Goal: Transaction & Acquisition: Book appointment/travel/reservation

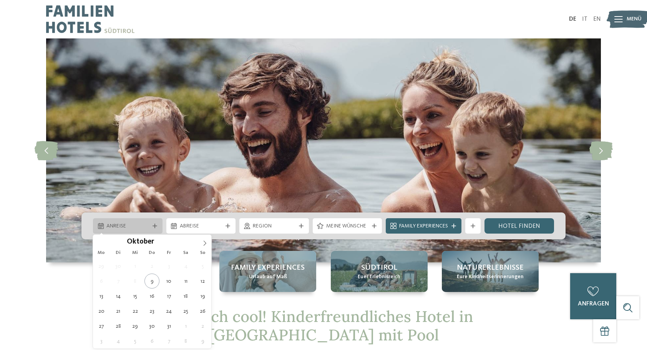
click at [152, 226] on div at bounding box center [155, 226] width 8 height 5
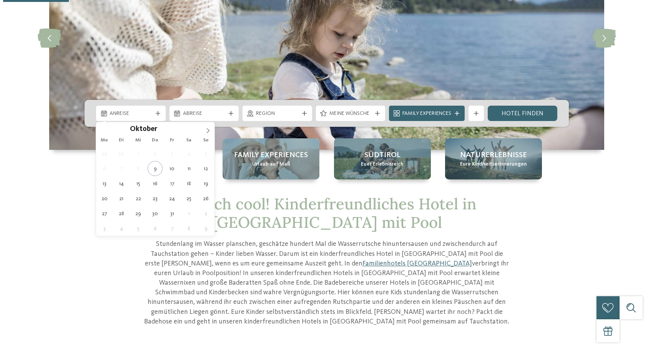
scroll to position [154, 0]
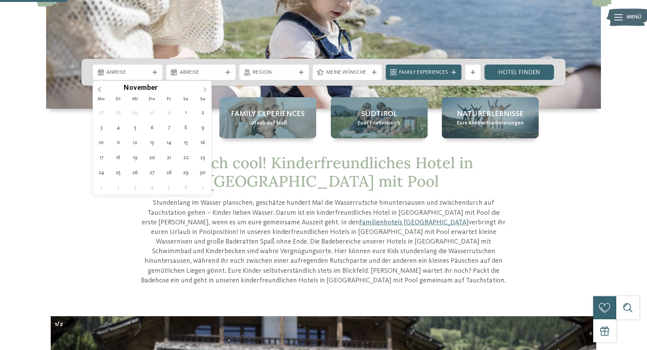
click at [206, 86] on span at bounding box center [204, 87] width 13 height 13
click at [206, 87] on icon at bounding box center [204, 89] width 5 height 5
type input "****"
click at [206, 87] on icon at bounding box center [204, 89] width 5 height 5
click at [206, 86] on span at bounding box center [204, 87] width 13 height 13
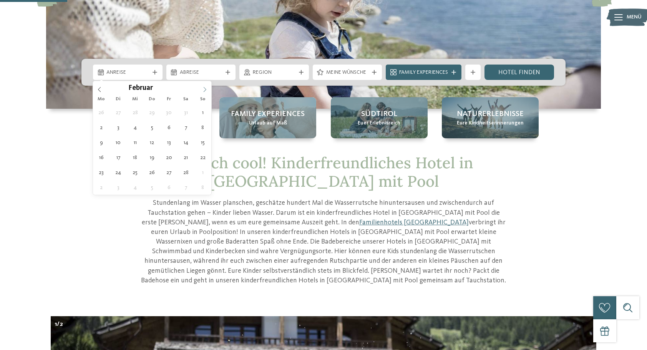
click at [206, 86] on span at bounding box center [204, 87] width 13 height 13
click at [206, 88] on icon at bounding box center [204, 89] width 5 height 5
type div "03.04.2026"
type input "****"
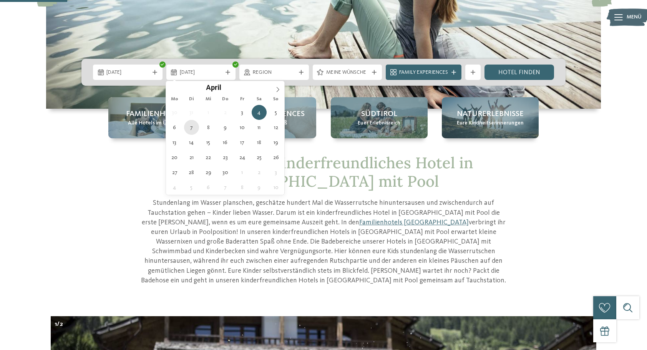
type div "07.04.2026"
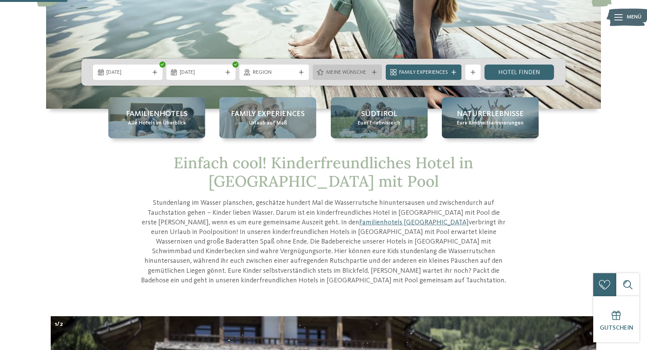
click at [373, 72] on icon at bounding box center [374, 72] width 5 height 5
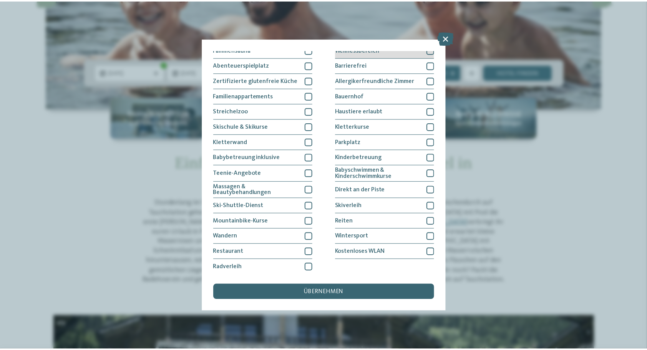
scroll to position [52, 0]
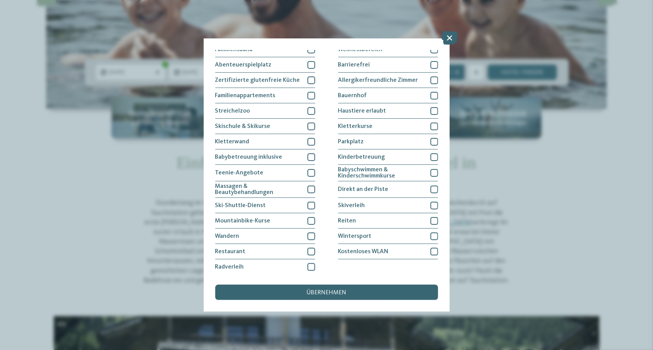
click at [348, 291] on div "übernehmen" at bounding box center [326, 292] width 223 height 15
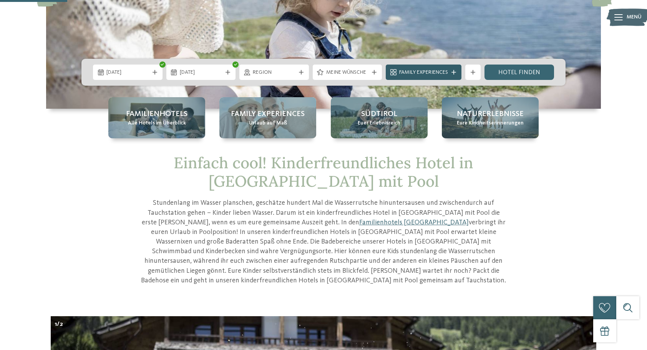
click at [422, 70] on span "Family Experiences" at bounding box center [423, 73] width 49 height 8
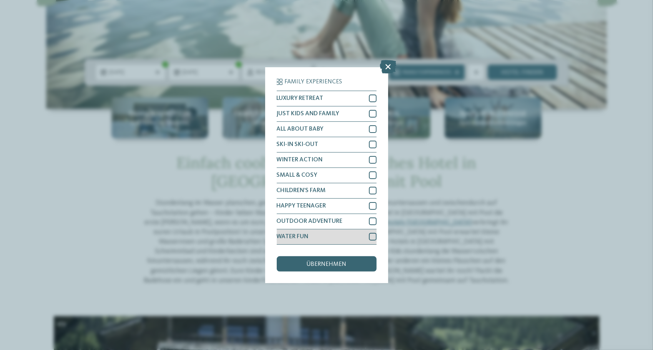
click at [371, 237] on div at bounding box center [373, 237] width 8 height 8
click at [374, 221] on div at bounding box center [373, 222] width 8 height 8
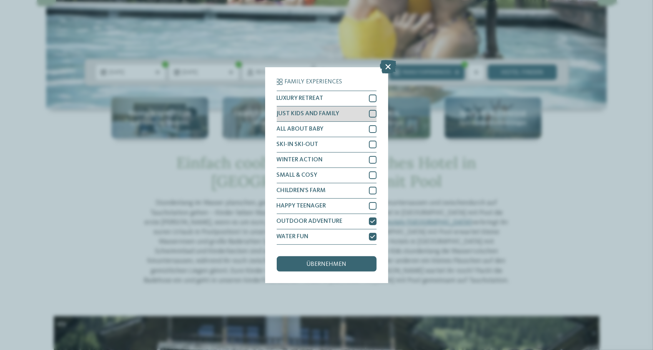
click at [373, 112] on div at bounding box center [373, 114] width 8 height 8
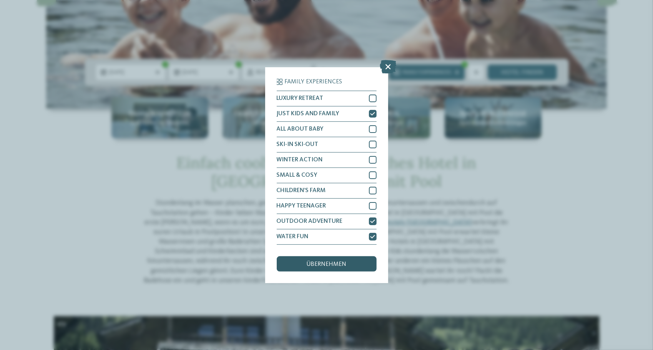
click at [356, 264] on div "übernehmen" at bounding box center [327, 263] width 100 height 15
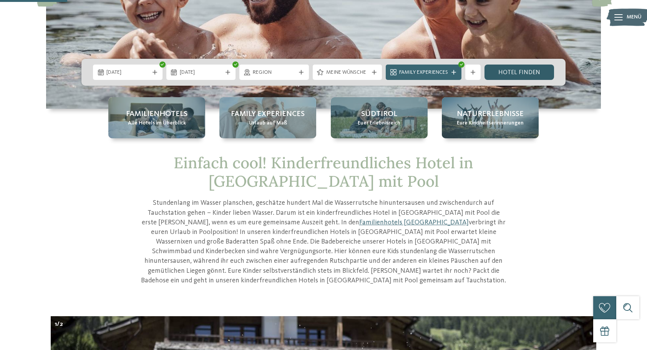
click at [521, 70] on link "Hotel finden" at bounding box center [520, 72] width 70 height 15
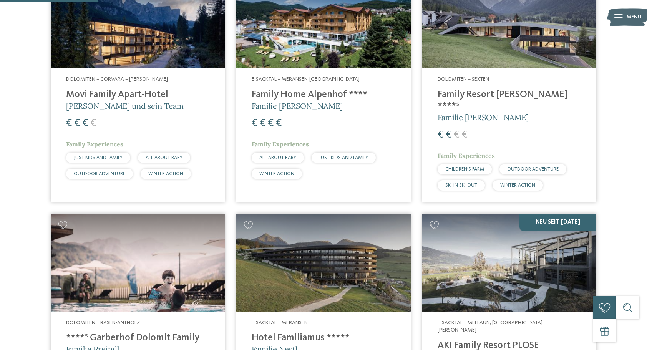
scroll to position [213, 0]
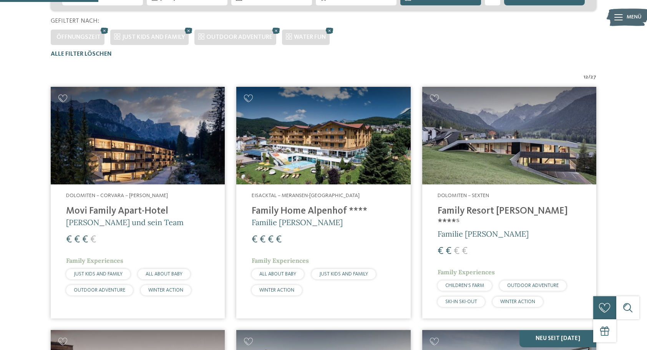
click at [119, 151] on img at bounding box center [138, 136] width 174 height 98
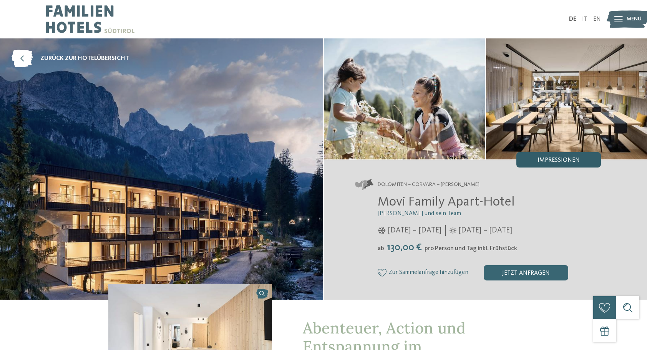
click at [553, 159] on span "Impressionen" at bounding box center [559, 160] width 42 height 6
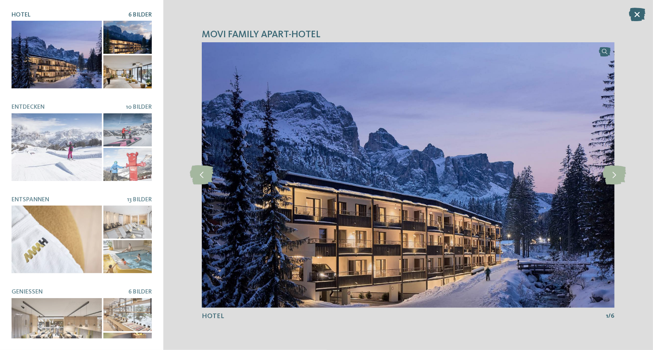
click at [48, 73] on div at bounding box center [57, 55] width 90 height 68
click at [610, 177] on icon at bounding box center [614, 175] width 23 height 19
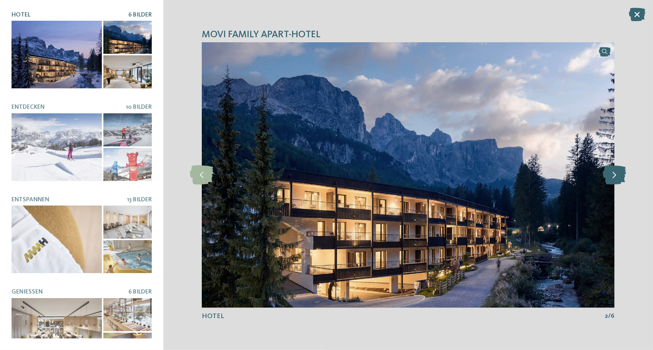
click at [610, 177] on icon at bounding box center [614, 175] width 23 height 19
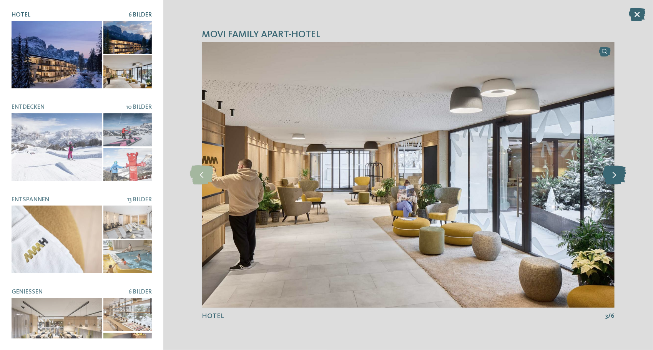
click at [610, 177] on icon at bounding box center [614, 175] width 23 height 19
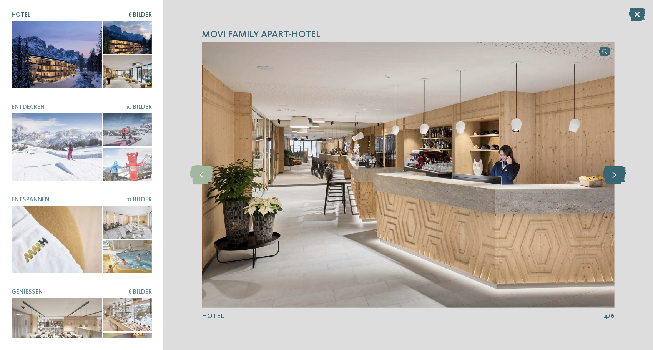
click at [610, 177] on icon at bounding box center [614, 175] width 23 height 19
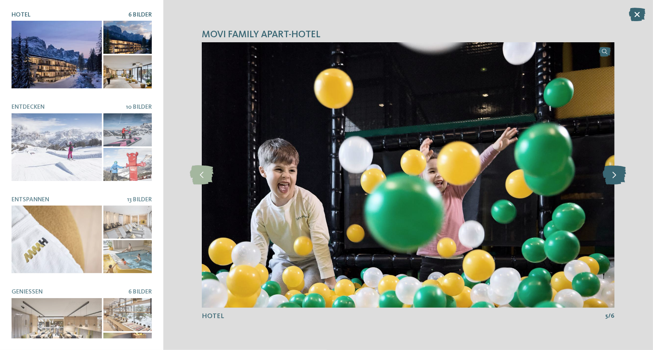
click at [610, 177] on icon at bounding box center [614, 175] width 23 height 19
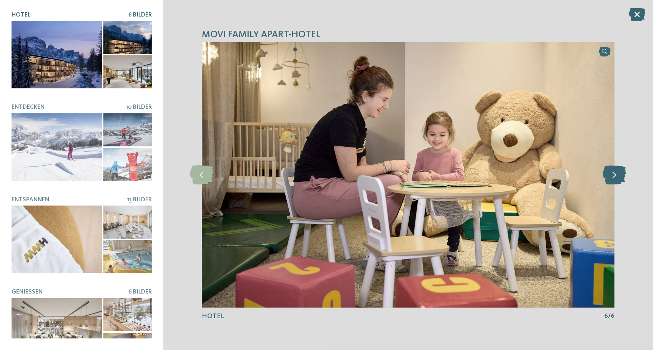
click at [610, 177] on icon at bounding box center [614, 175] width 23 height 19
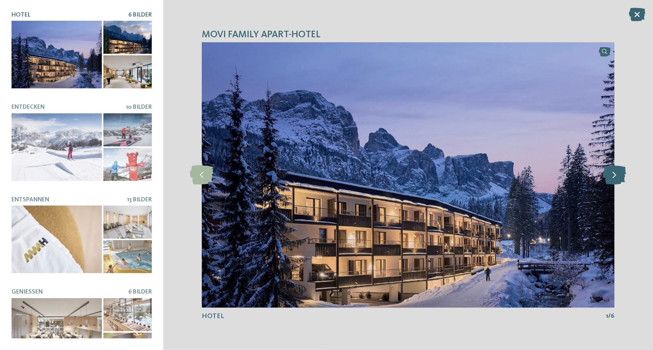
click at [610, 177] on icon at bounding box center [614, 175] width 23 height 19
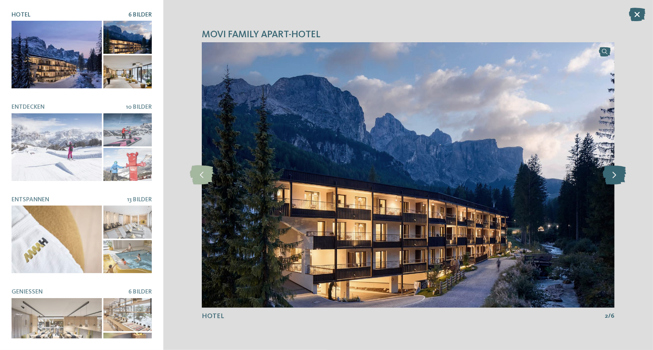
click at [610, 177] on icon at bounding box center [614, 175] width 23 height 19
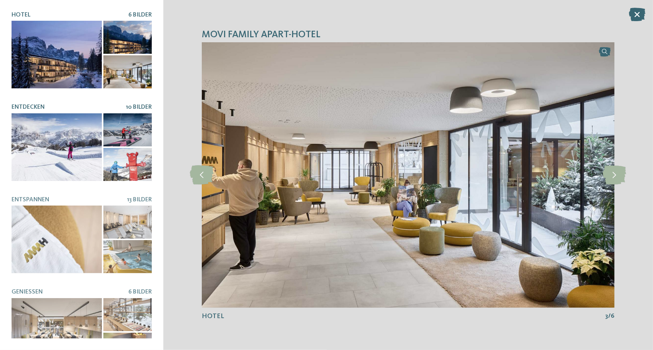
click at [41, 138] on div at bounding box center [57, 147] width 90 height 68
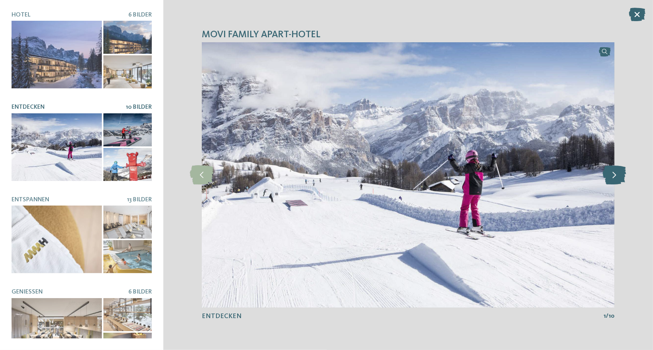
click at [609, 179] on icon at bounding box center [614, 175] width 23 height 19
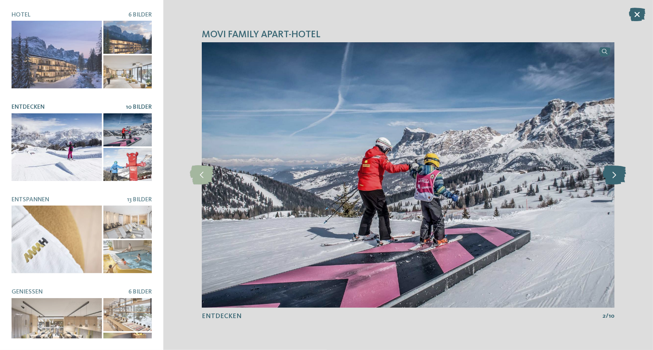
click at [609, 179] on icon at bounding box center [614, 175] width 23 height 19
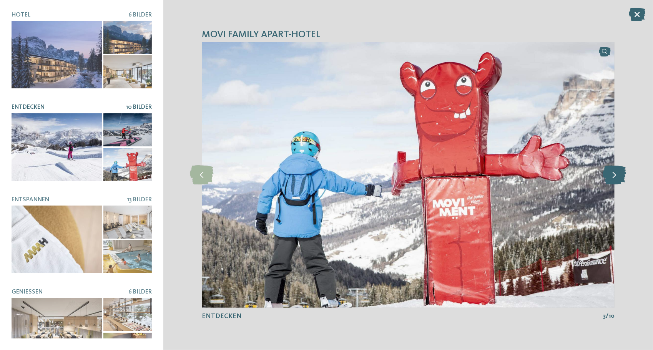
click at [609, 179] on icon at bounding box center [614, 175] width 23 height 19
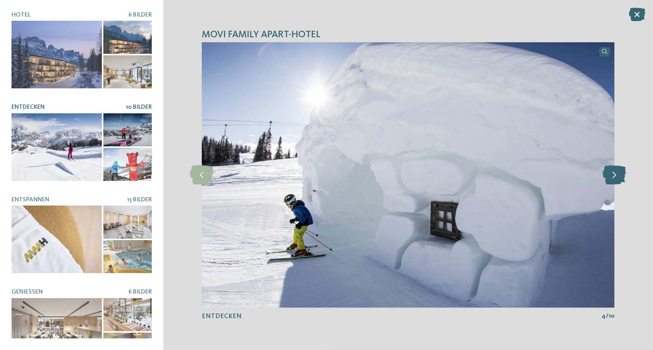
click at [609, 179] on icon at bounding box center [614, 175] width 23 height 19
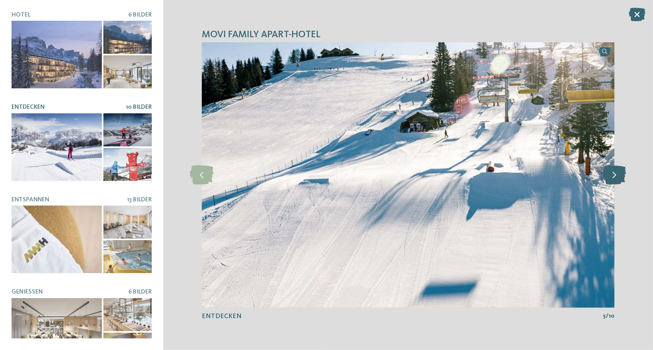
click at [608, 179] on icon at bounding box center [614, 175] width 23 height 19
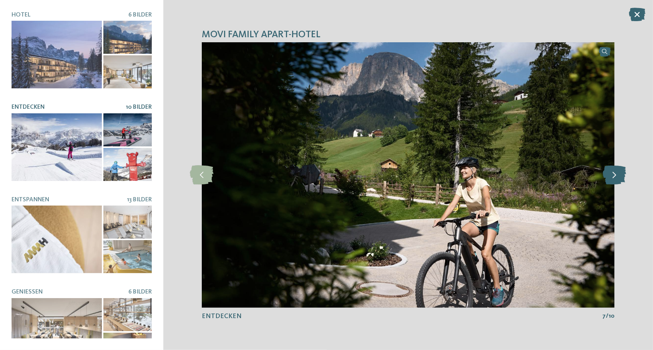
click at [608, 179] on icon at bounding box center [614, 175] width 23 height 19
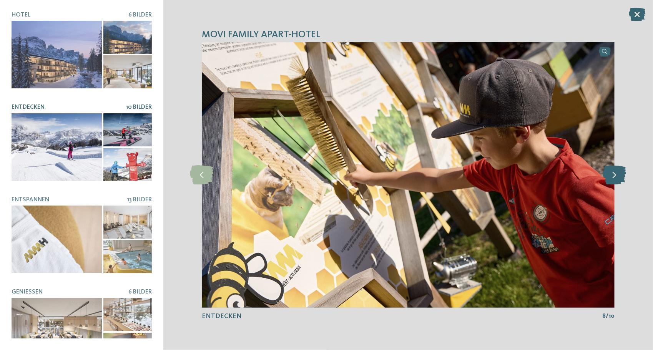
click at [608, 179] on icon at bounding box center [614, 175] width 23 height 19
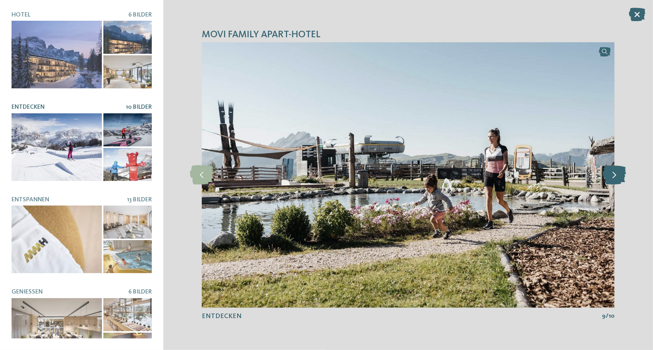
click at [608, 179] on icon at bounding box center [614, 175] width 23 height 19
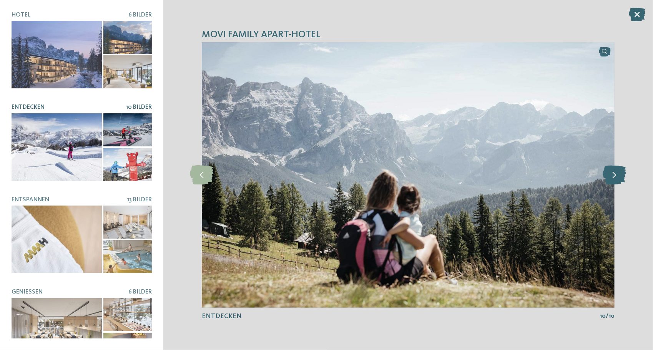
click at [608, 179] on icon at bounding box center [614, 175] width 23 height 19
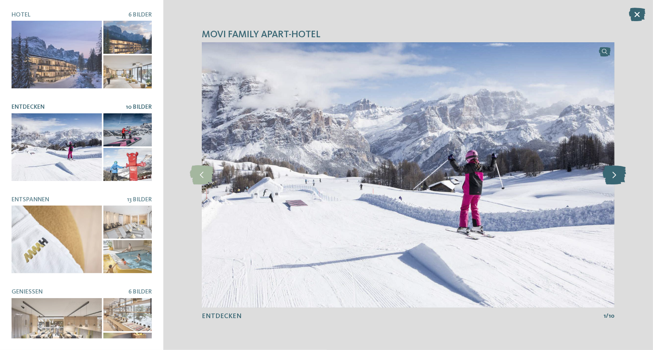
click at [608, 179] on icon at bounding box center [614, 175] width 23 height 19
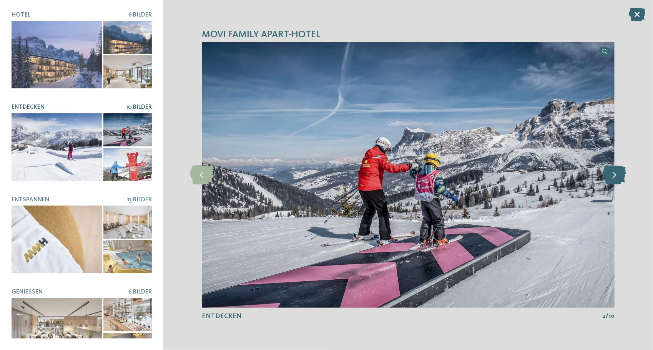
click at [608, 179] on icon at bounding box center [614, 175] width 23 height 19
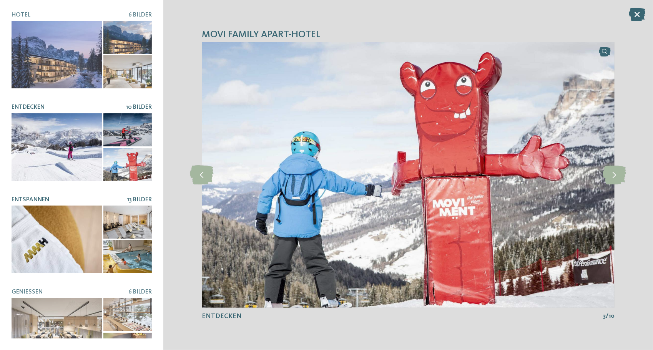
drag, startPoint x: 58, startPoint y: 221, endPoint x: 67, endPoint y: 218, distance: 9.7
click at [59, 221] on div at bounding box center [57, 240] width 90 height 68
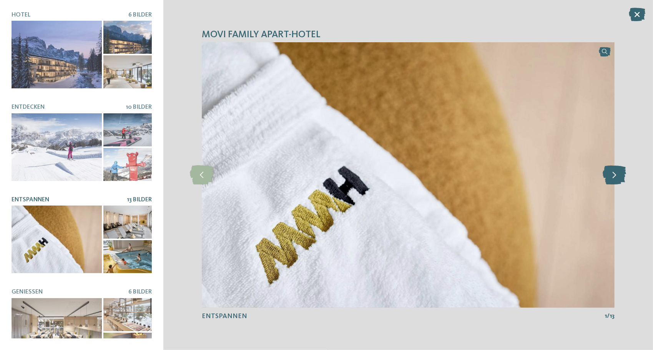
click at [618, 175] on icon at bounding box center [614, 175] width 23 height 19
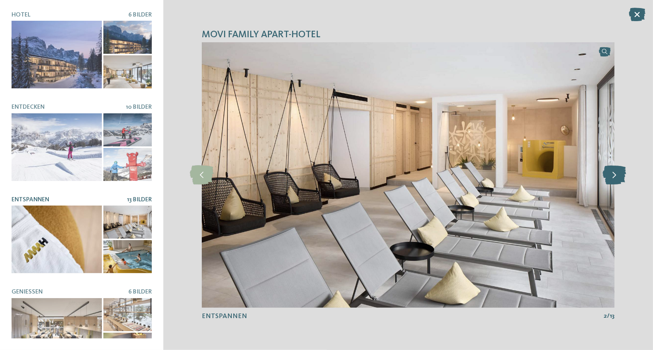
click at [618, 175] on icon at bounding box center [614, 175] width 23 height 19
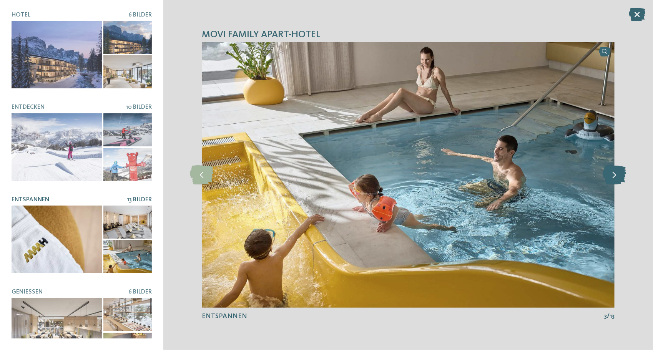
click at [616, 175] on icon at bounding box center [614, 175] width 23 height 19
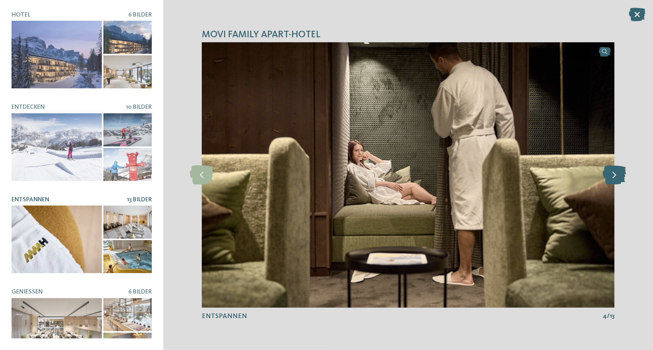
click at [616, 175] on icon at bounding box center [614, 175] width 23 height 19
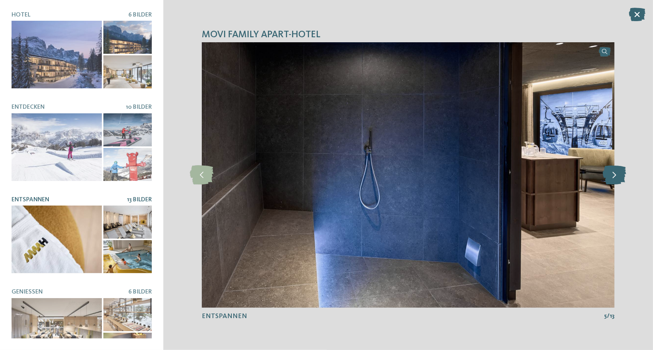
click at [616, 175] on icon at bounding box center [614, 175] width 23 height 19
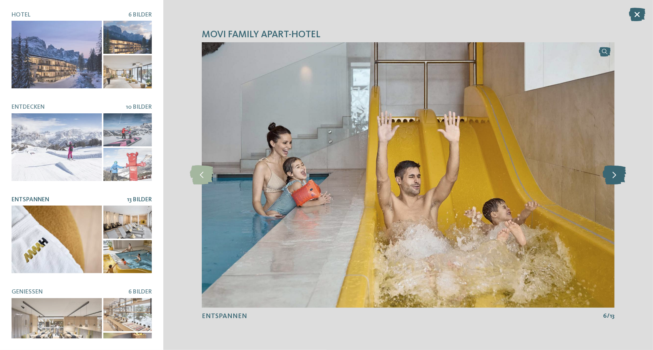
click at [616, 175] on icon at bounding box center [614, 175] width 23 height 19
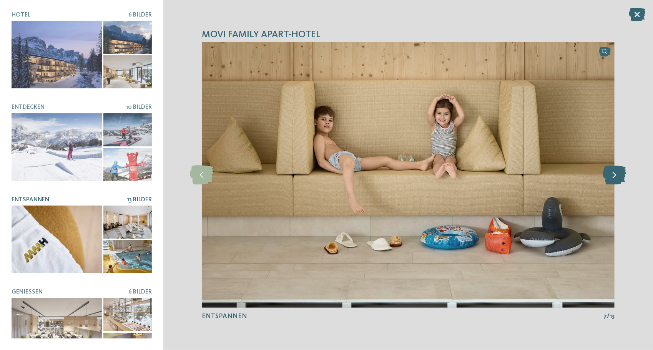
click at [616, 175] on icon at bounding box center [614, 175] width 23 height 19
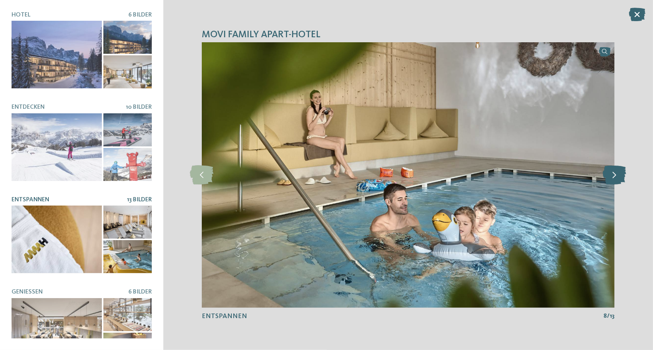
click at [616, 175] on icon at bounding box center [614, 175] width 23 height 19
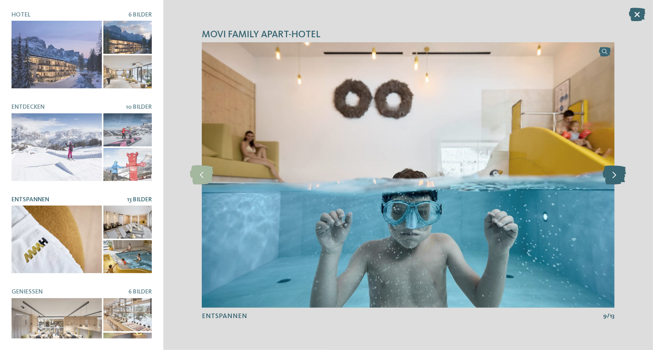
click at [616, 175] on icon at bounding box center [614, 175] width 23 height 19
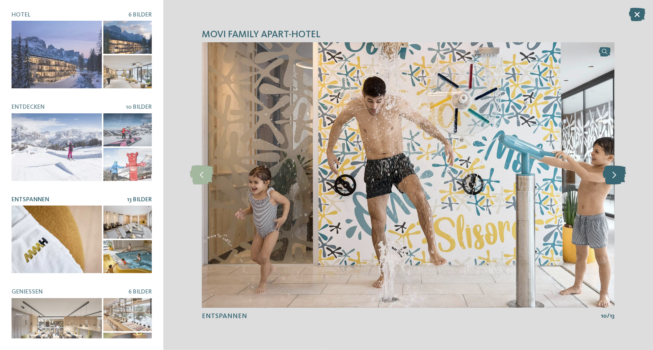
click at [616, 175] on icon at bounding box center [614, 175] width 23 height 19
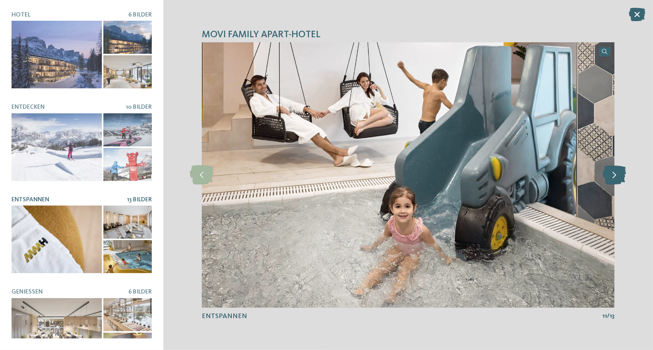
click at [618, 173] on icon at bounding box center [614, 175] width 23 height 19
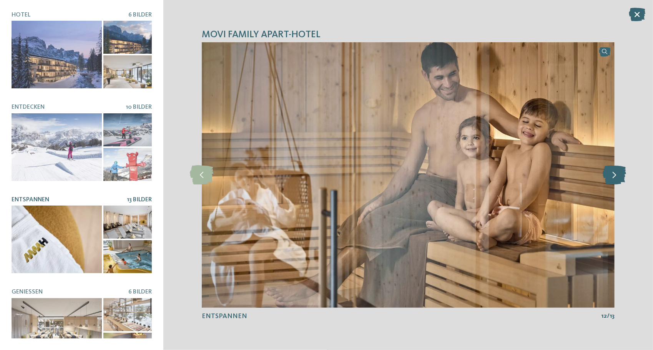
click at [618, 173] on icon at bounding box center [614, 175] width 23 height 19
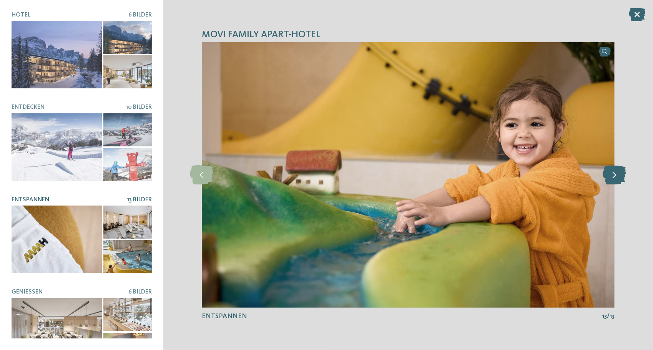
click at [618, 173] on icon at bounding box center [614, 175] width 23 height 19
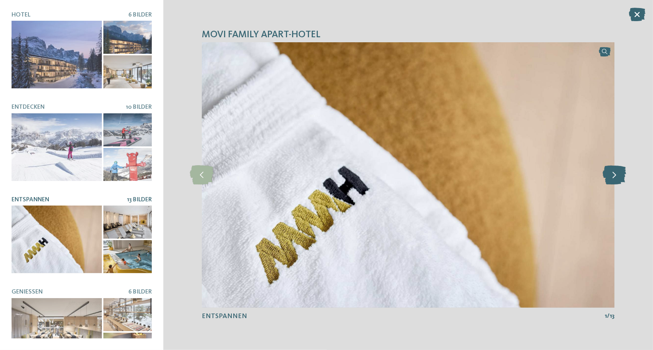
drag, startPoint x: 612, startPoint y: 182, endPoint x: 610, endPoint y: 178, distance: 4.5
click at [612, 181] on icon at bounding box center [614, 175] width 23 height 19
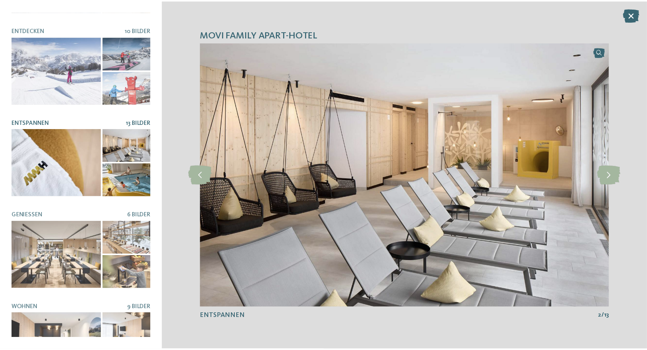
scroll to position [110, 0]
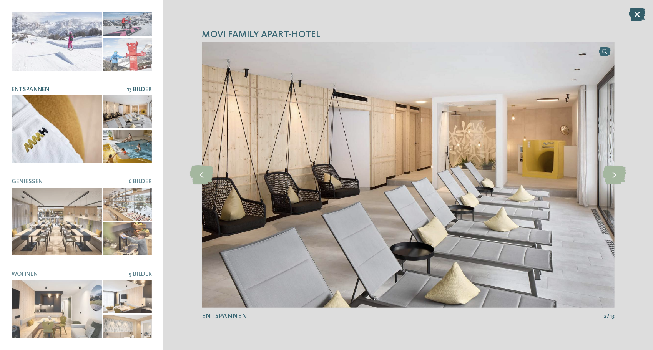
click at [639, 16] on icon at bounding box center [637, 14] width 17 height 13
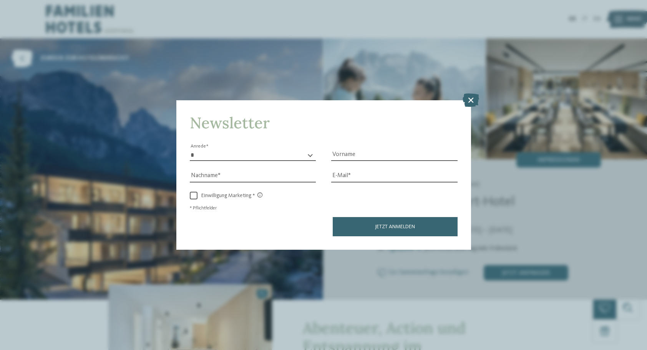
click at [470, 101] on icon at bounding box center [471, 99] width 17 height 13
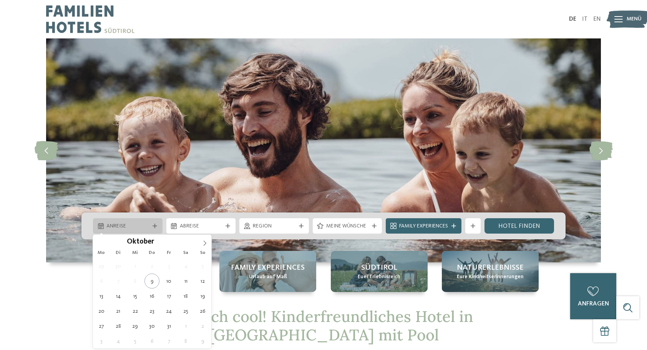
click at [153, 225] on icon at bounding box center [155, 226] width 5 height 5
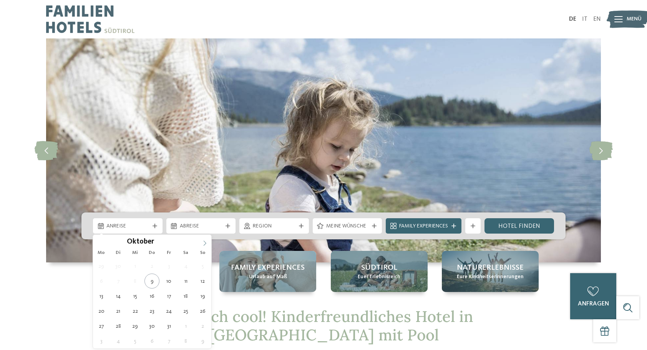
click at [204, 244] on icon at bounding box center [204, 243] width 5 height 5
type input "****"
click at [204, 245] on icon at bounding box center [204, 243] width 5 height 5
click at [204, 245] on icon at bounding box center [205, 243] width 3 height 5
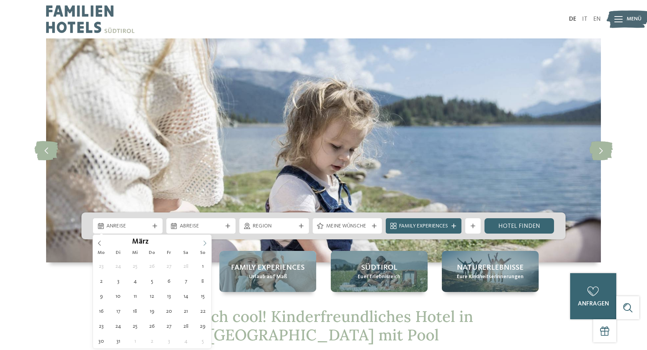
click at [204, 245] on icon at bounding box center [204, 243] width 5 height 5
type div "03.04.2026"
type input "****"
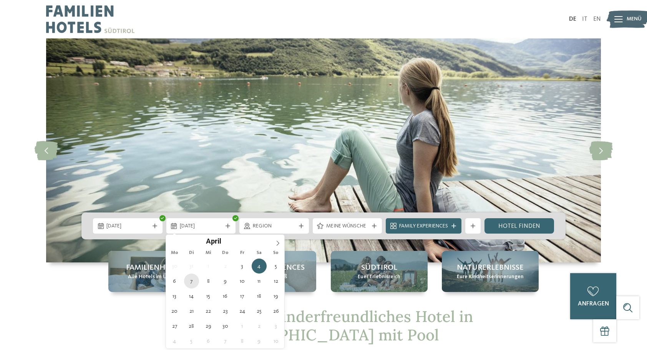
type div "07.04.2026"
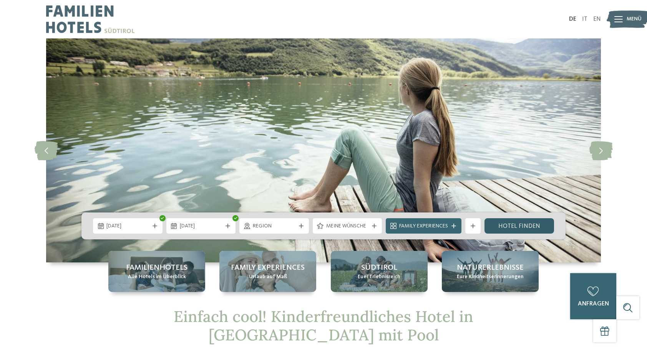
click at [514, 226] on link "Hotel finden" at bounding box center [520, 225] width 70 height 15
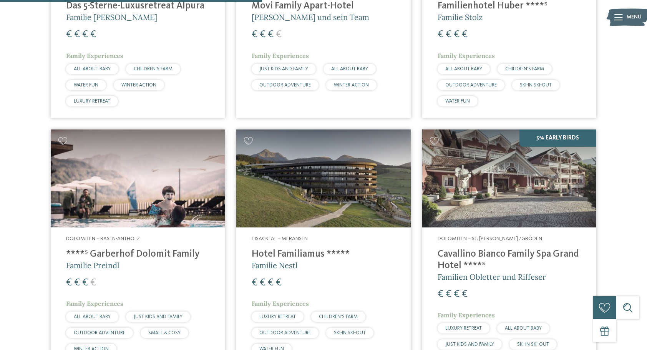
scroll to position [713, 0]
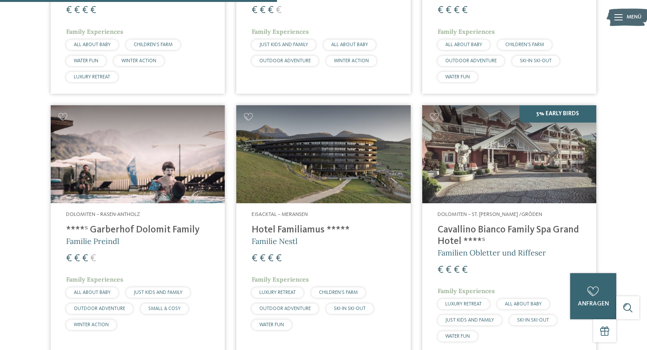
click at [131, 164] on img at bounding box center [138, 154] width 174 height 98
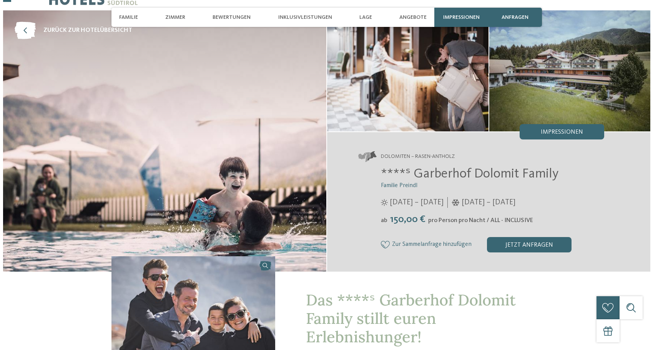
scroll to position [38, 0]
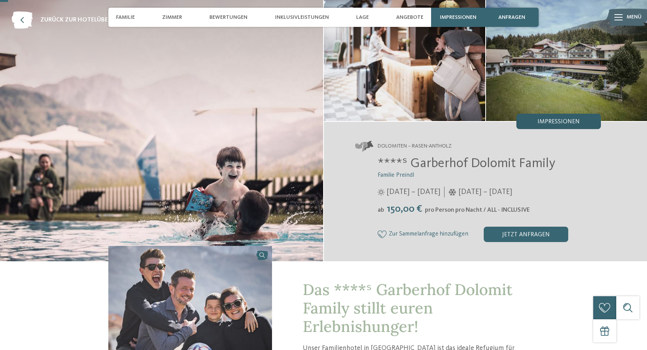
click at [549, 124] on span "Impressionen" at bounding box center [559, 122] width 42 height 6
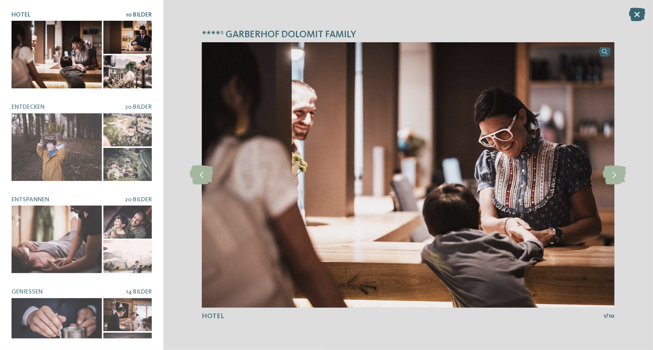
click at [77, 42] on div at bounding box center [57, 55] width 90 height 68
drag, startPoint x: 610, startPoint y: 179, endPoint x: 604, endPoint y: 181, distance: 6.3
click at [605, 181] on icon at bounding box center [614, 175] width 23 height 19
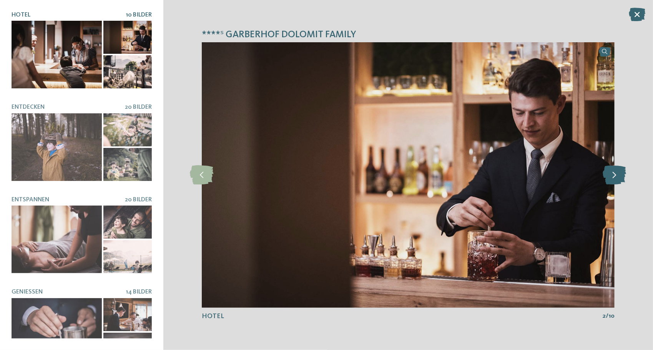
click at [603, 181] on icon at bounding box center [614, 175] width 23 height 19
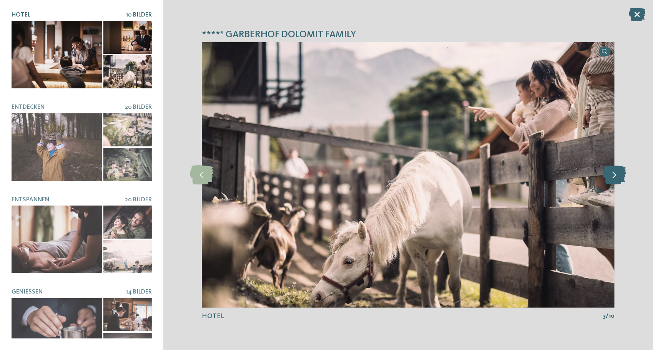
click at [603, 181] on icon at bounding box center [614, 175] width 23 height 19
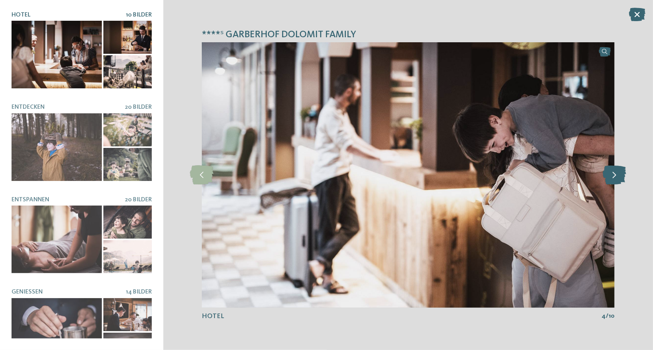
click at [603, 181] on icon at bounding box center [614, 175] width 23 height 19
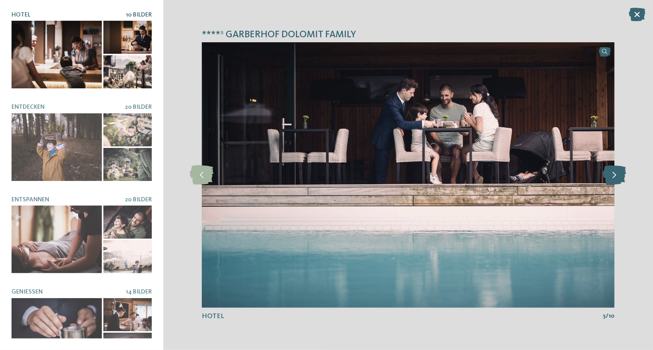
click at [603, 181] on icon at bounding box center [614, 175] width 23 height 19
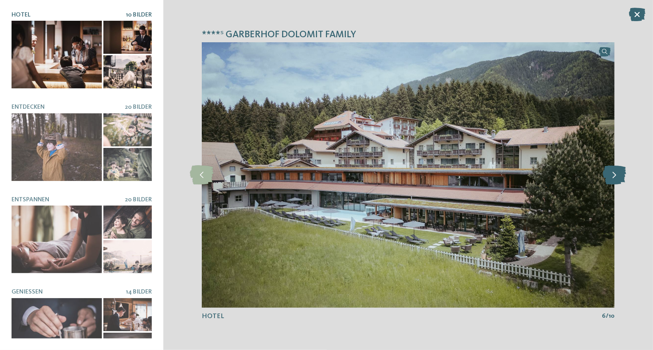
click at [603, 181] on icon at bounding box center [614, 175] width 23 height 19
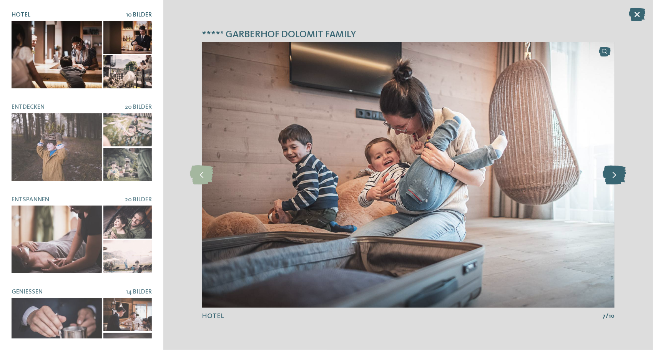
click at [603, 181] on icon at bounding box center [614, 175] width 23 height 19
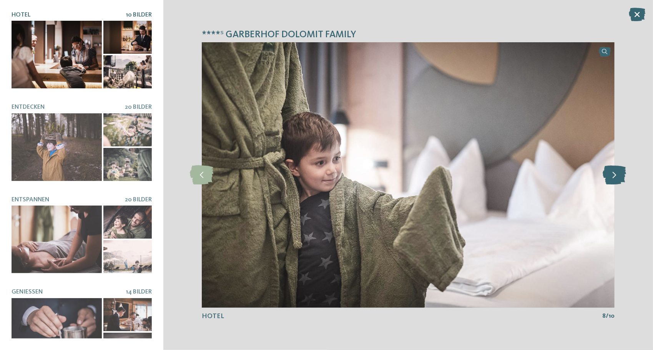
click at [603, 181] on icon at bounding box center [614, 175] width 23 height 19
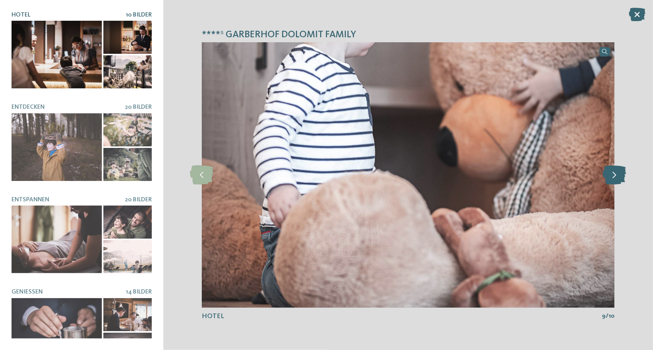
click at [603, 181] on icon at bounding box center [614, 175] width 23 height 19
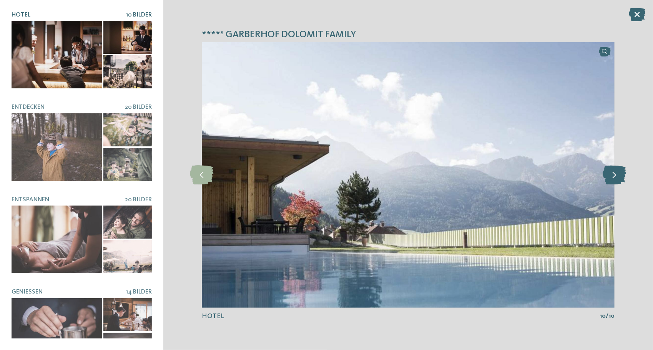
click at [603, 181] on icon at bounding box center [614, 175] width 23 height 19
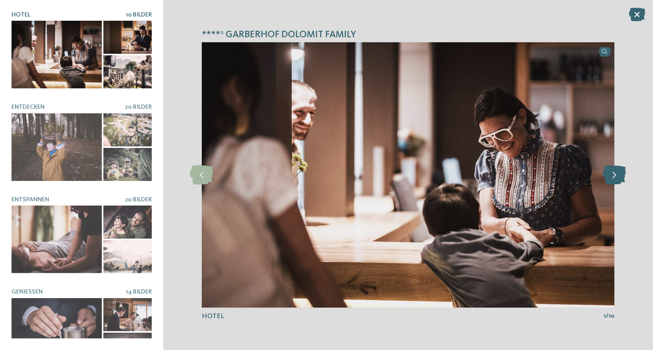
click at [603, 181] on icon at bounding box center [614, 175] width 23 height 19
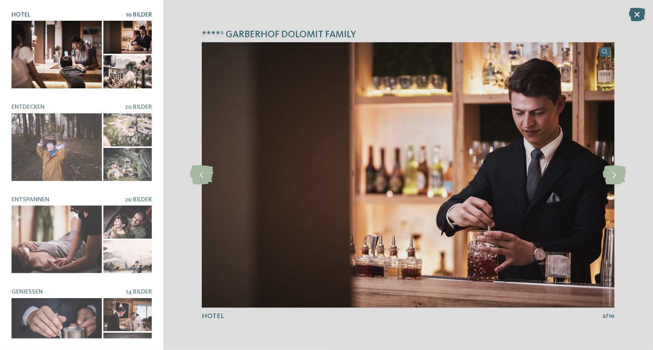
drag, startPoint x: 603, startPoint y: 181, endPoint x: 601, endPoint y: 185, distance: 4.8
click at [601, 185] on div "slide 2 of 10" at bounding box center [408, 175] width 413 height 266
click at [322, 171] on img at bounding box center [408, 175] width 413 height 266
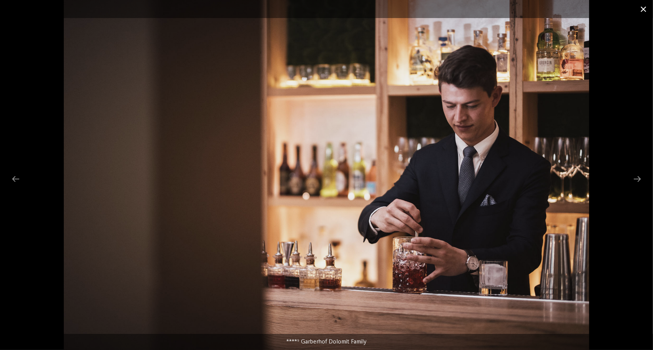
click at [645, 11] on span at bounding box center [643, 9] width 19 height 18
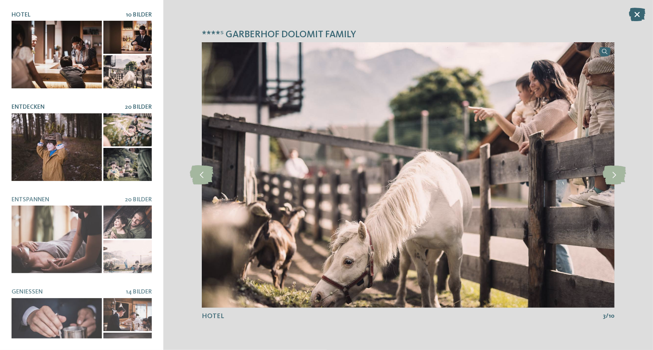
click at [67, 136] on div at bounding box center [57, 147] width 90 height 68
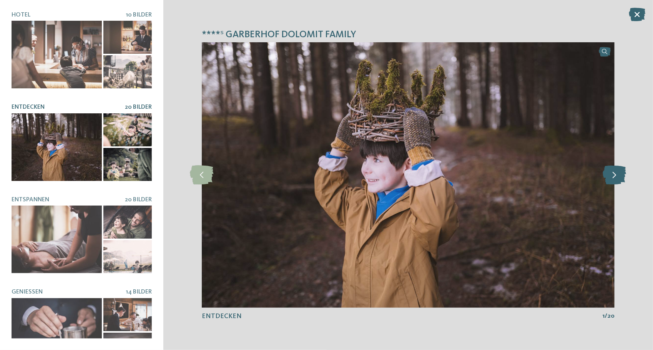
click at [612, 174] on icon at bounding box center [614, 175] width 23 height 19
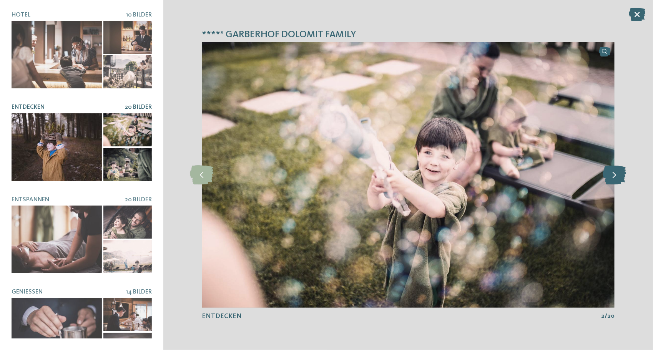
click at [612, 174] on icon at bounding box center [614, 175] width 23 height 19
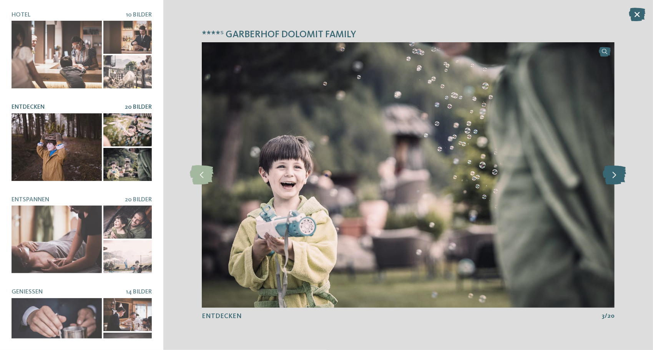
click at [612, 174] on icon at bounding box center [614, 175] width 23 height 19
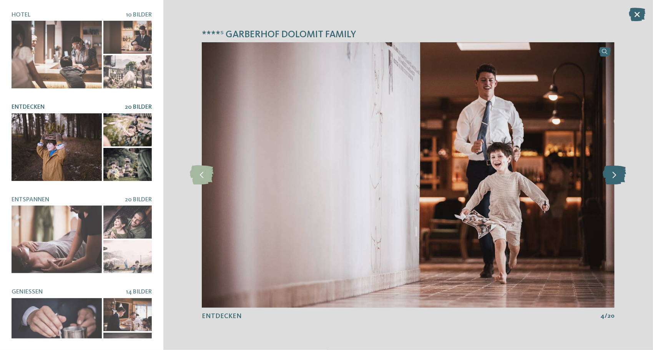
click at [612, 174] on icon at bounding box center [614, 175] width 23 height 19
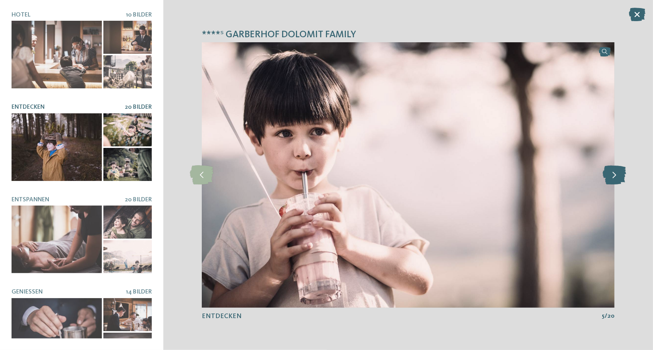
click at [612, 174] on icon at bounding box center [614, 175] width 23 height 19
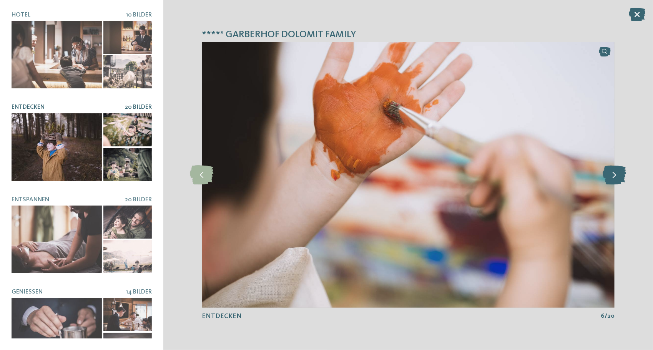
click at [612, 174] on icon at bounding box center [614, 175] width 23 height 19
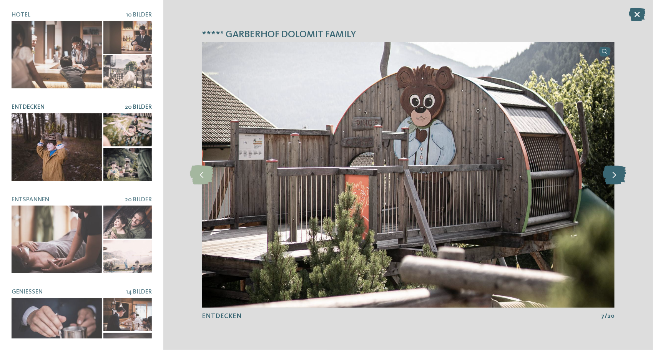
click at [612, 174] on icon at bounding box center [614, 175] width 23 height 19
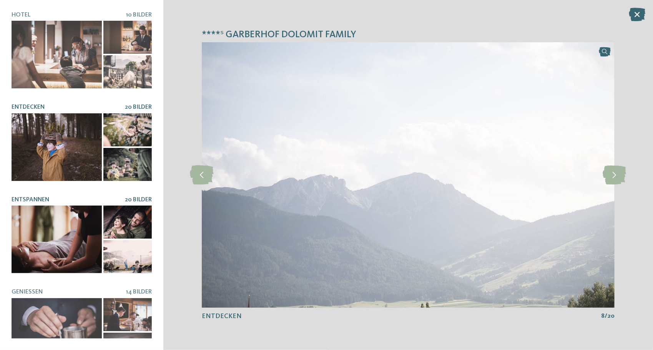
click at [57, 229] on div at bounding box center [57, 240] width 90 height 68
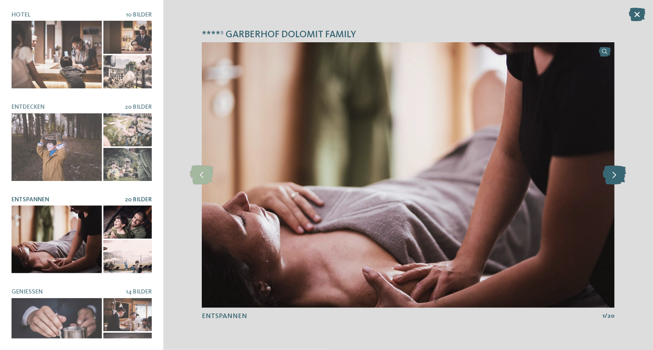
click at [611, 174] on icon at bounding box center [614, 175] width 23 height 19
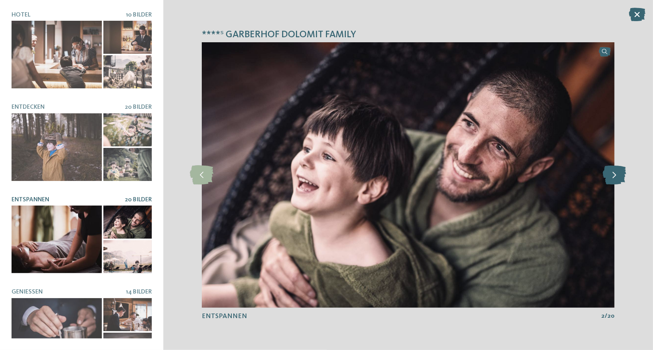
click at [611, 174] on icon at bounding box center [614, 175] width 23 height 19
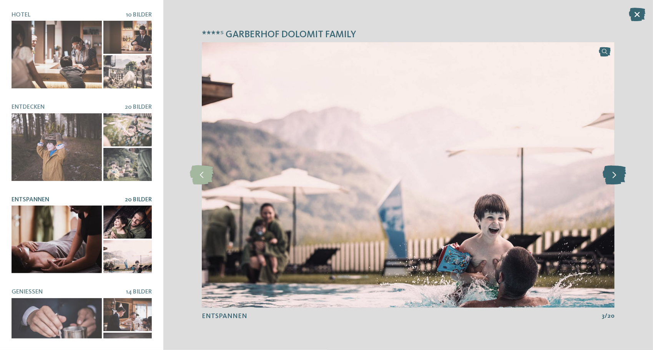
click at [611, 174] on icon at bounding box center [614, 175] width 23 height 19
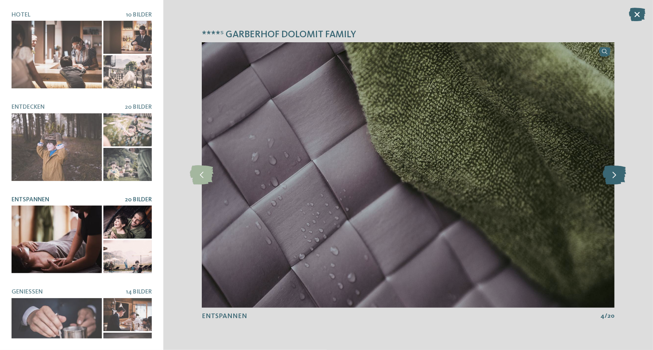
click at [611, 174] on icon at bounding box center [614, 175] width 23 height 19
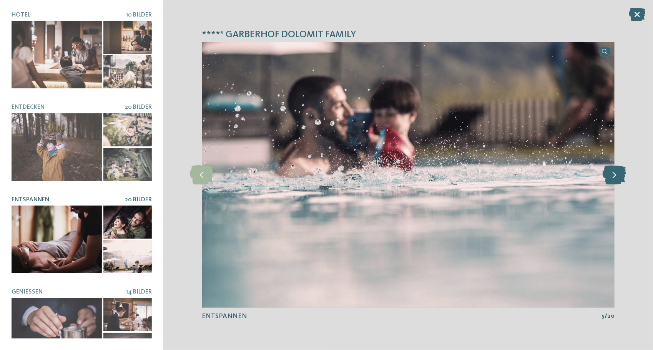
click at [611, 174] on icon at bounding box center [614, 175] width 23 height 19
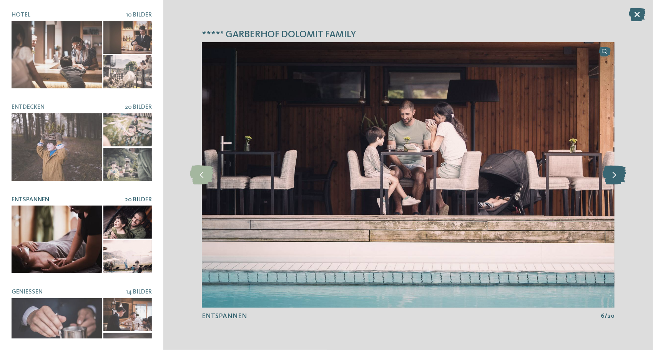
click at [611, 174] on icon at bounding box center [614, 175] width 23 height 19
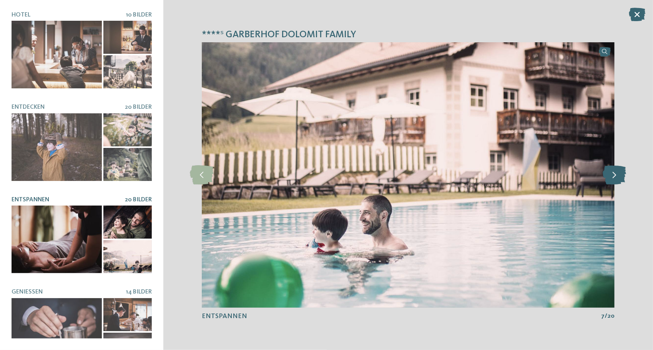
click at [611, 174] on icon at bounding box center [614, 175] width 23 height 19
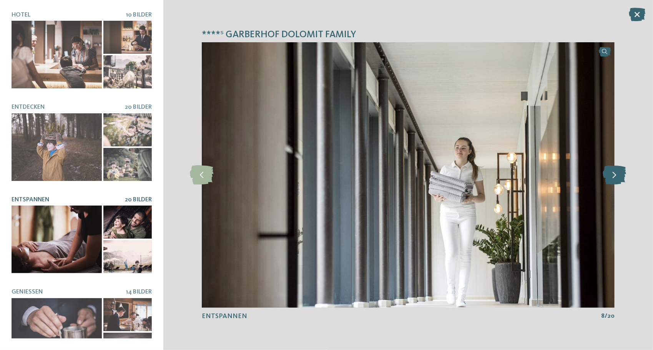
click at [611, 174] on icon at bounding box center [614, 175] width 23 height 19
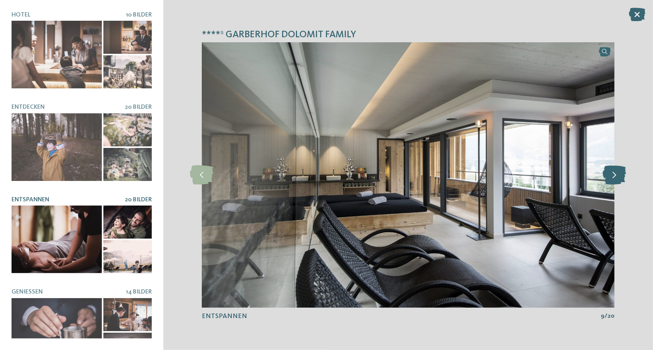
click at [611, 174] on icon at bounding box center [614, 175] width 23 height 19
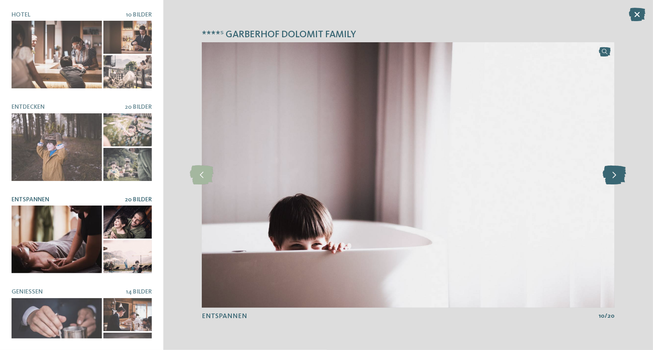
click at [611, 174] on icon at bounding box center [614, 175] width 23 height 19
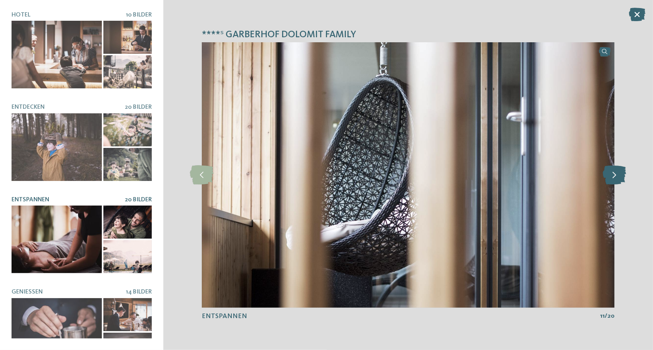
click at [611, 174] on icon at bounding box center [614, 175] width 23 height 19
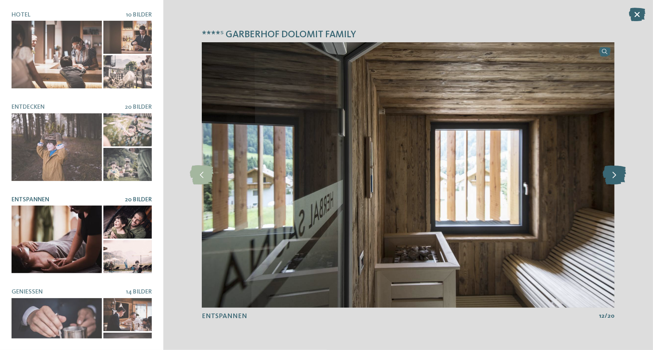
click at [611, 181] on icon at bounding box center [614, 175] width 23 height 19
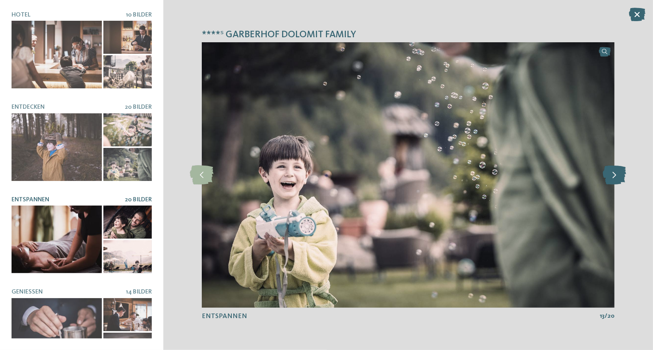
click at [611, 178] on icon at bounding box center [614, 175] width 23 height 19
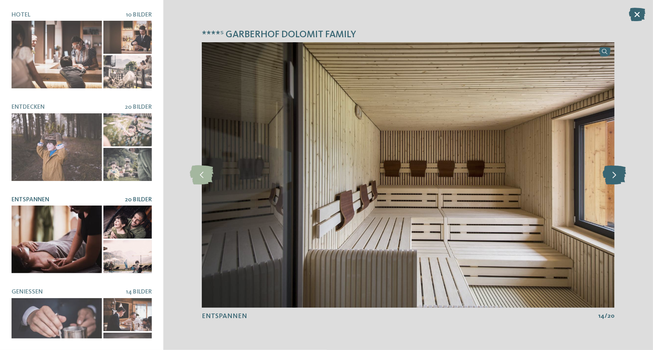
click at [611, 178] on icon at bounding box center [614, 175] width 23 height 19
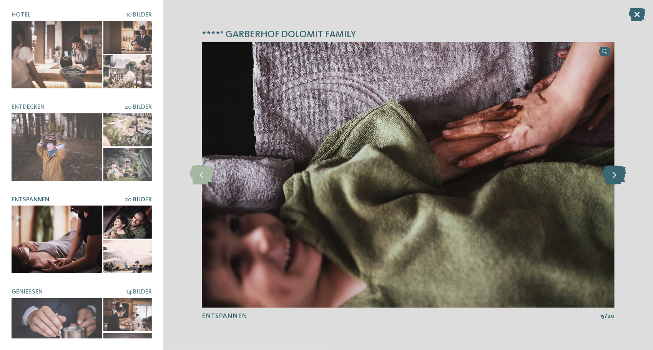
click at [611, 178] on icon at bounding box center [614, 175] width 23 height 19
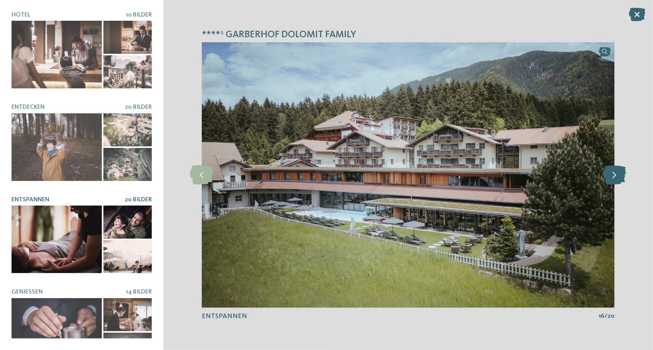
click at [611, 178] on icon at bounding box center [614, 175] width 23 height 19
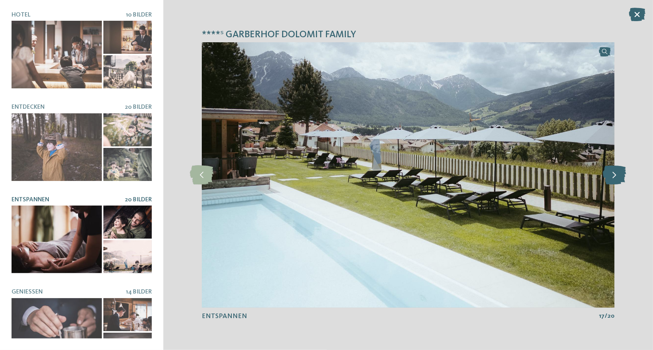
click at [611, 177] on icon at bounding box center [614, 175] width 23 height 19
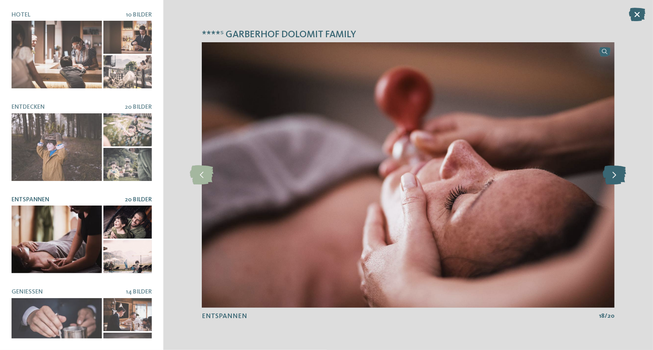
click at [611, 177] on icon at bounding box center [614, 175] width 23 height 19
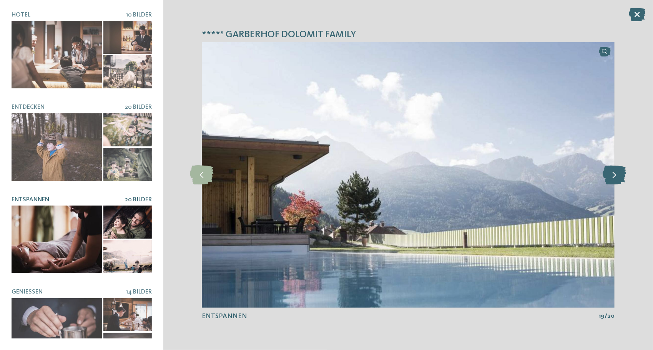
click at [610, 177] on icon at bounding box center [614, 175] width 23 height 19
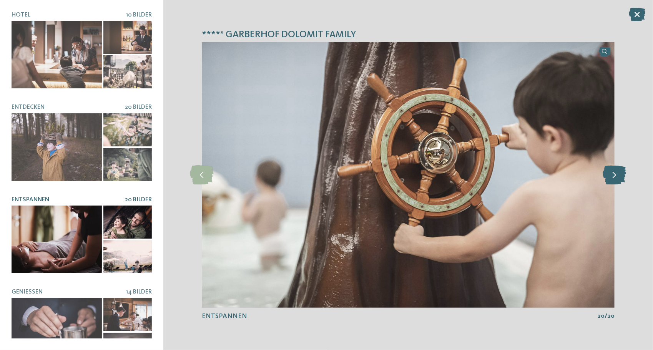
click at [610, 177] on icon at bounding box center [614, 175] width 23 height 19
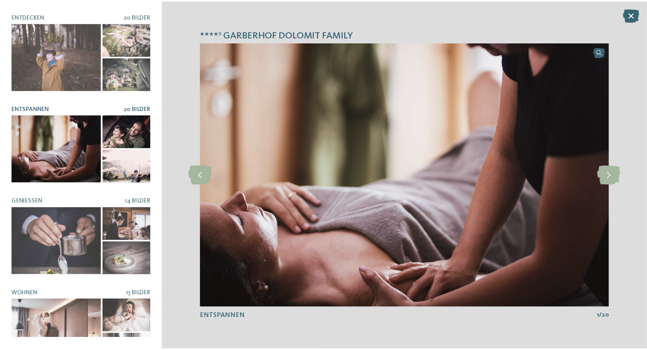
scroll to position [110, 0]
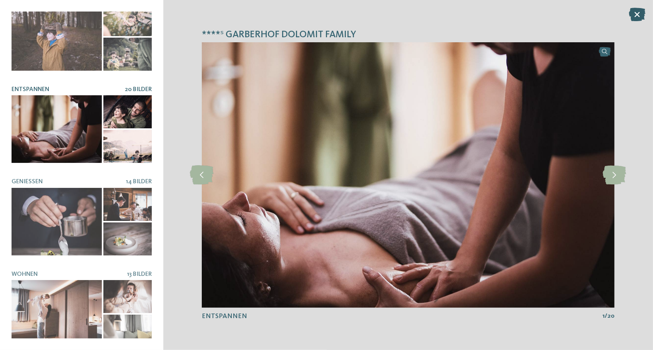
click at [633, 14] on icon at bounding box center [637, 14] width 17 height 13
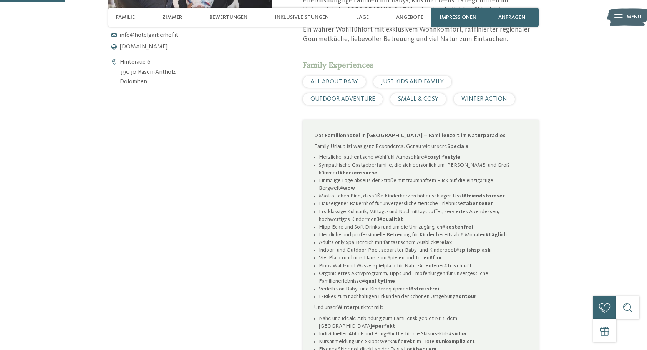
scroll to position [423, 0]
